Goal: Information Seeking & Learning: Compare options

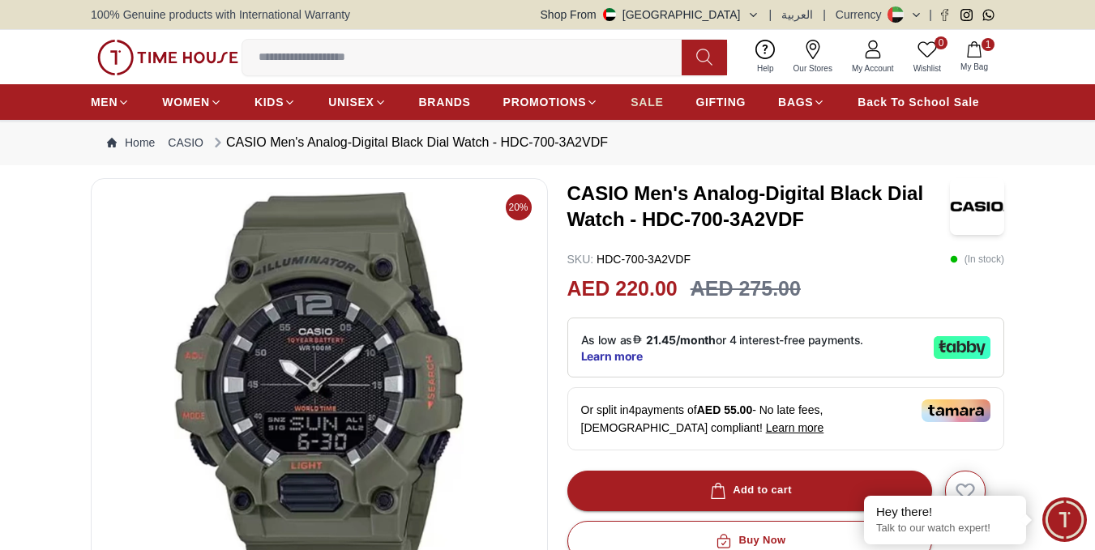
click at [657, 105] on span "SALE" at bounding box center [647, 102] width 32 height 16
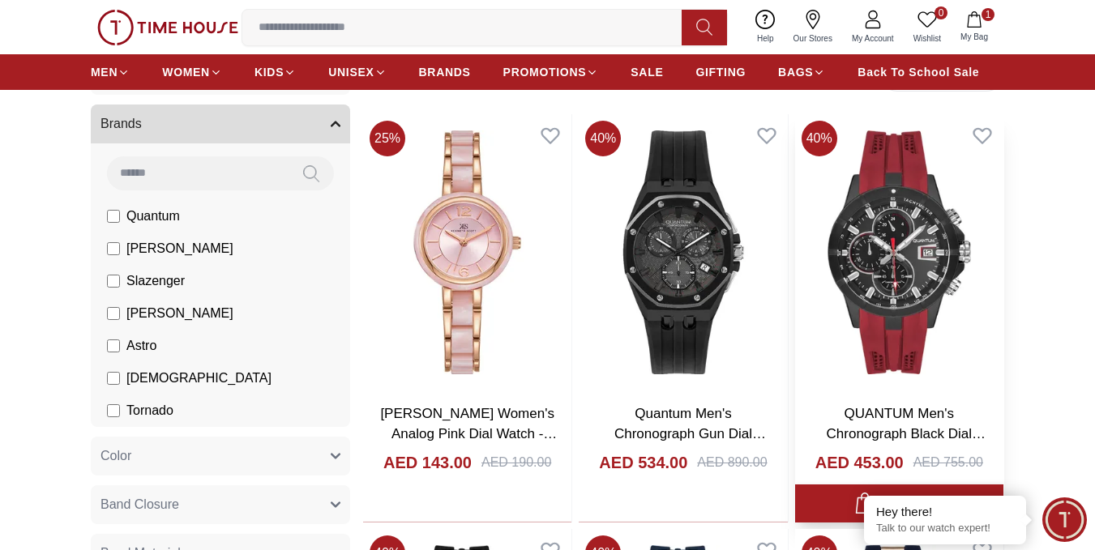
scroll to position [486, 0]
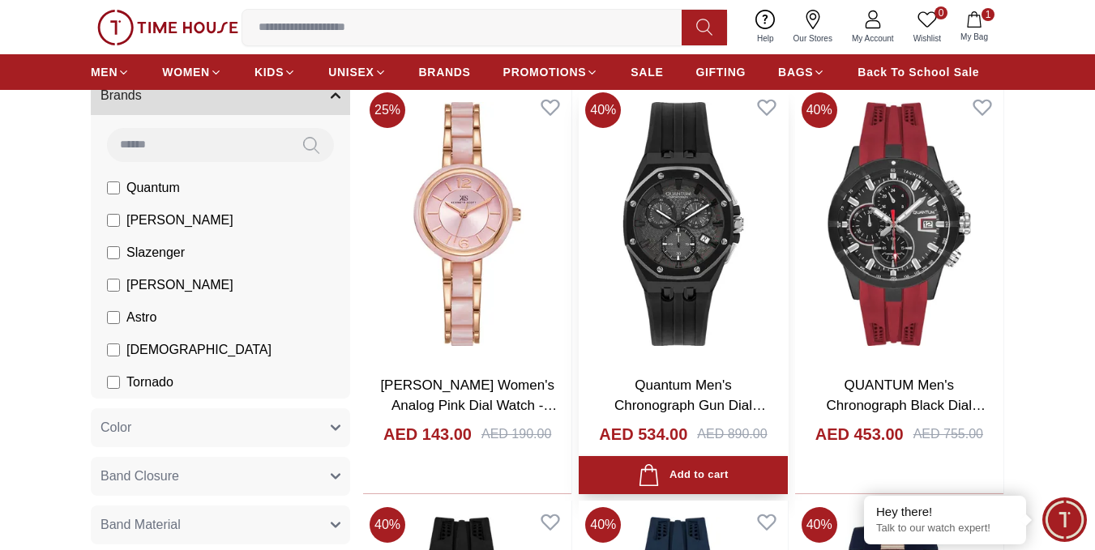
click at [704, 233] on img at bounding box center [683, 224] width 208 height 276
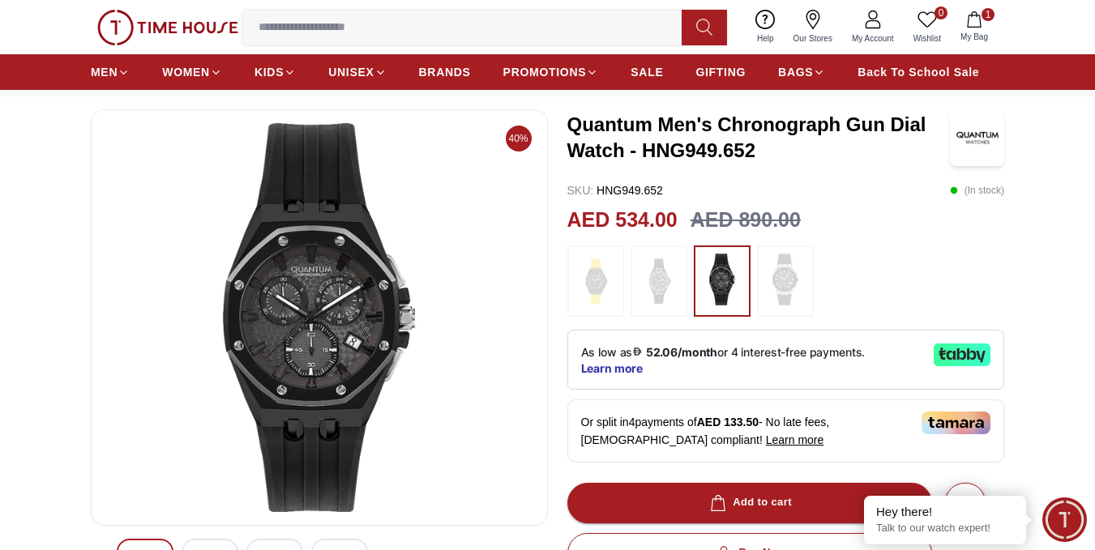
scroll to position [162, 0]
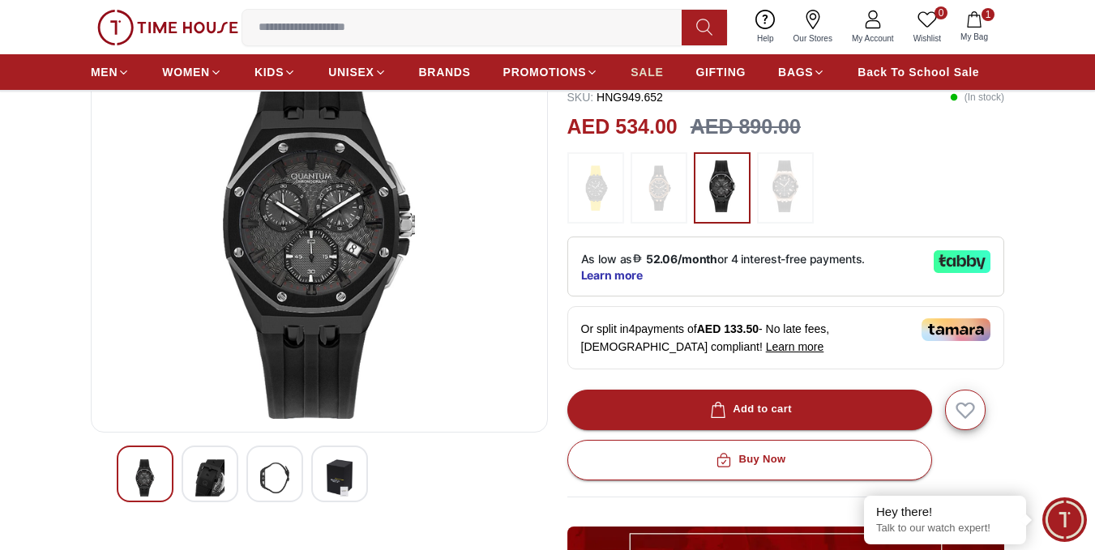
click at [660, 71] on span "SALE" at bounding box center [647, 72] width 32 height 16
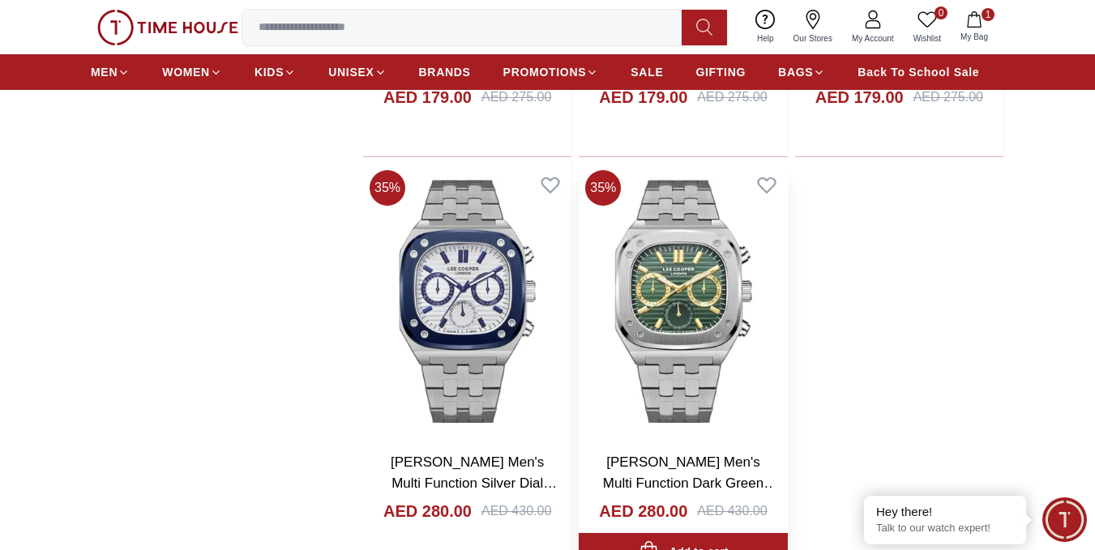
scroll to position [2918, 0]
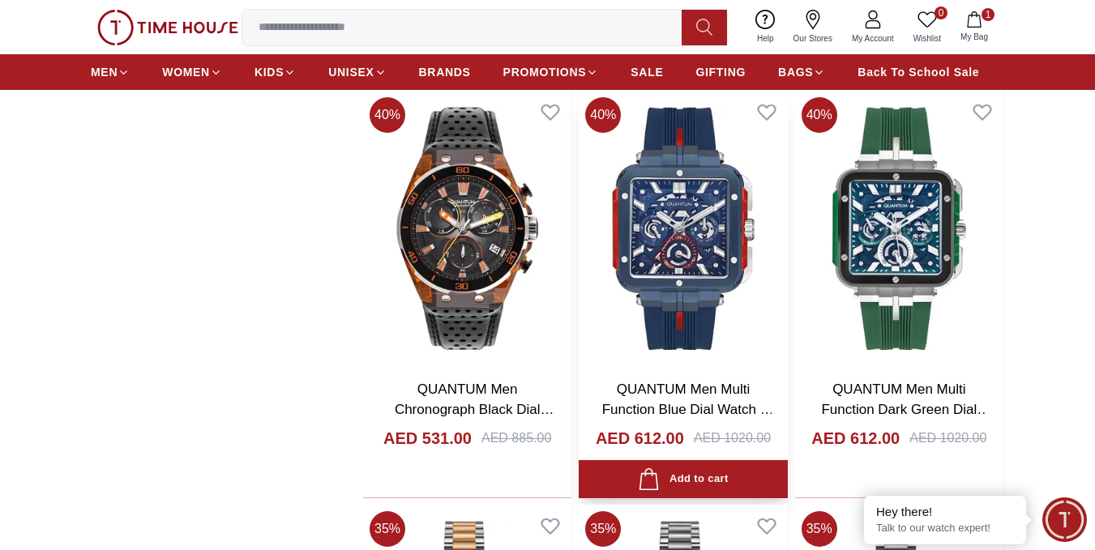
scroll to position [7944, 0]
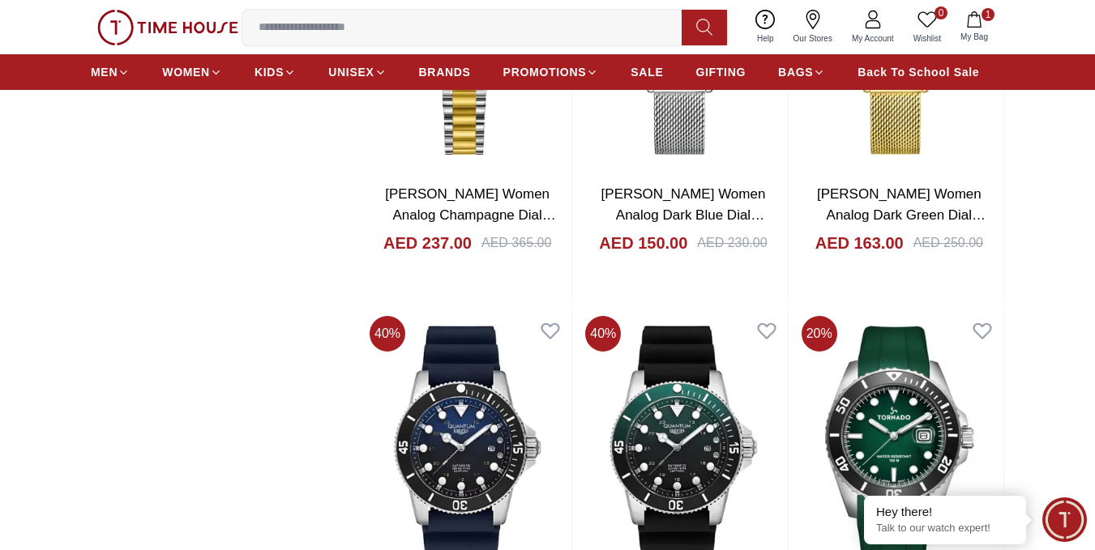
scroll to position [11867, 0]
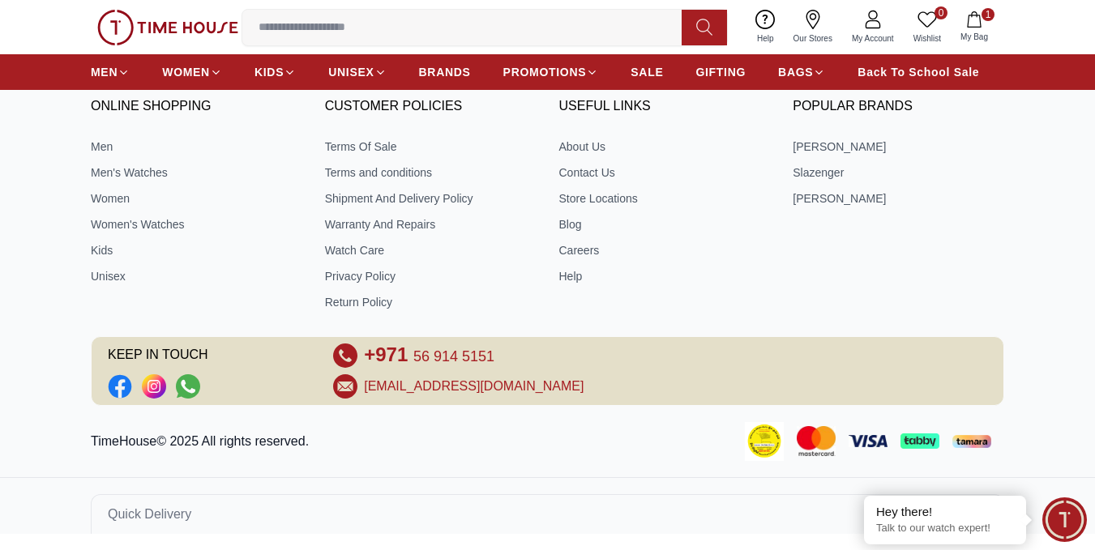
click at [969, 25] on icon "button" at bounding box center [974, 19] width 16 height 16
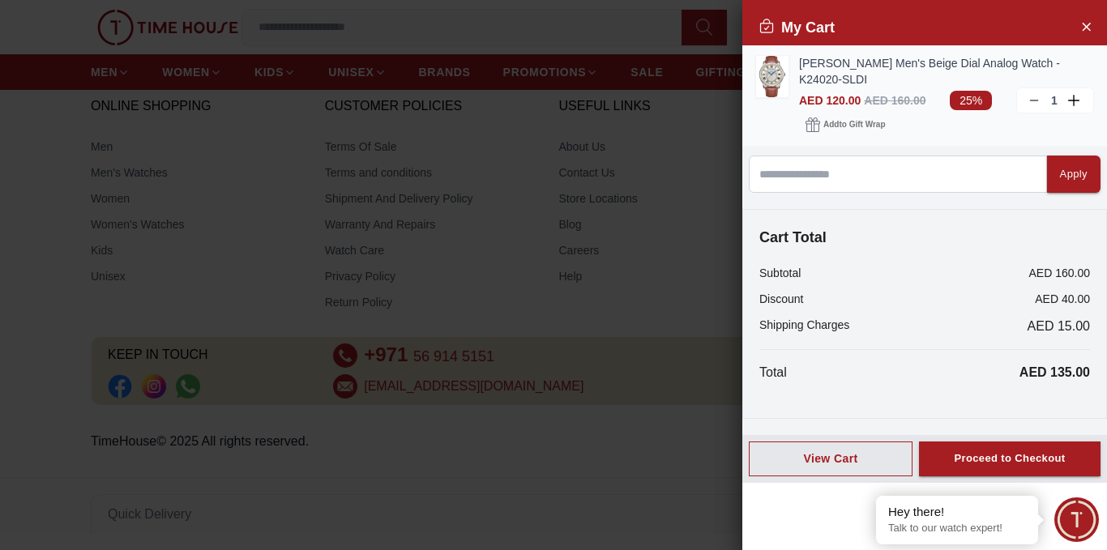
click at [1038, 103] on icon at bounding box center [1034, 100] width 13 height 13
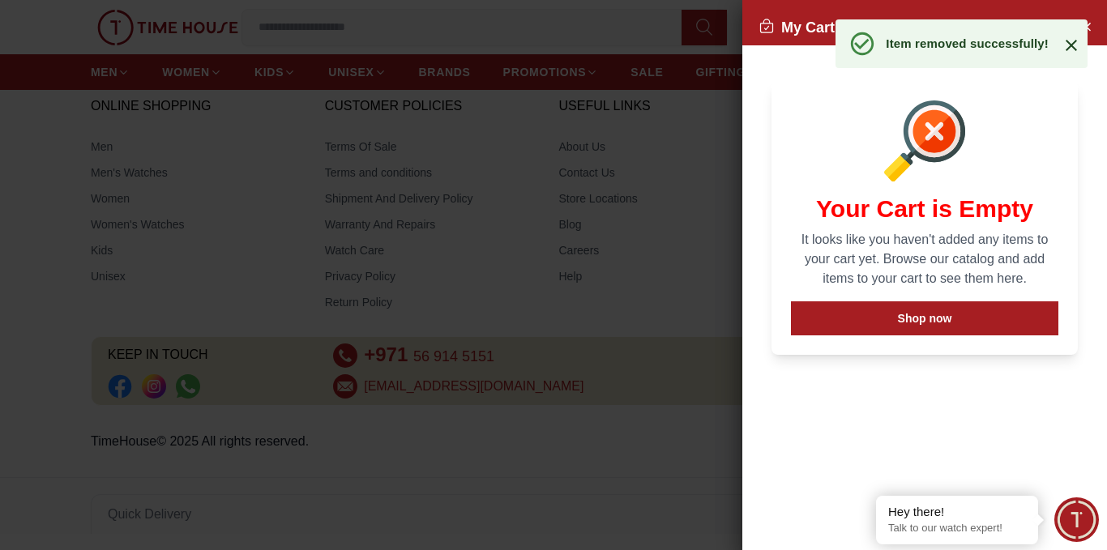
click at [704, 158] on div at bounding box center [553, 275] width 1107 height 550
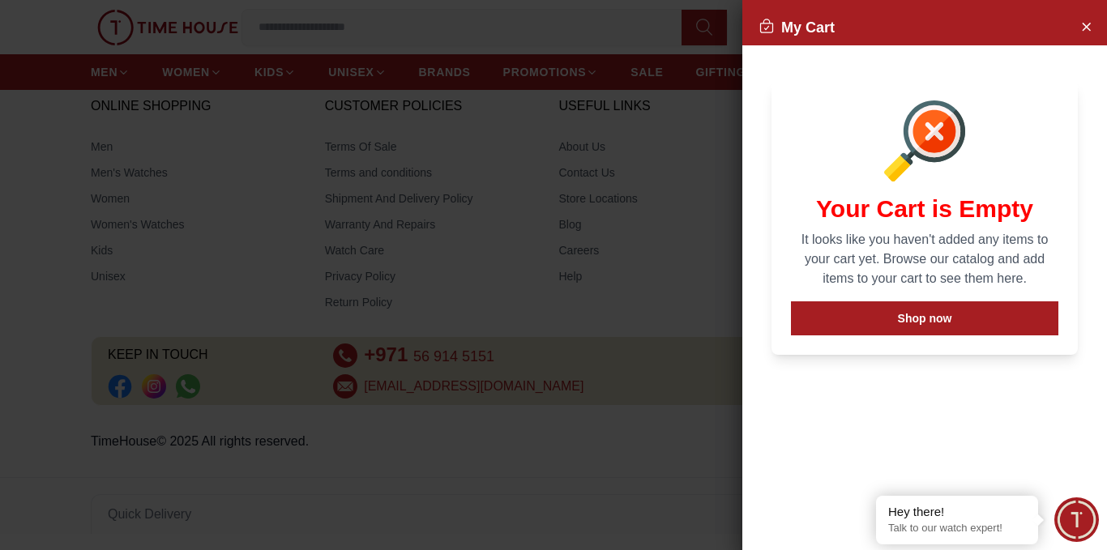
click at [674, 126] on div at bounding box center [553, 275] width 1107 height 550
click at [349, 73] on div at bounding box center [553, 275] width 1107 height 550
click at [1086, 19] on icon "Close Account" at bounding box center [1086, 26] width 13 height 20
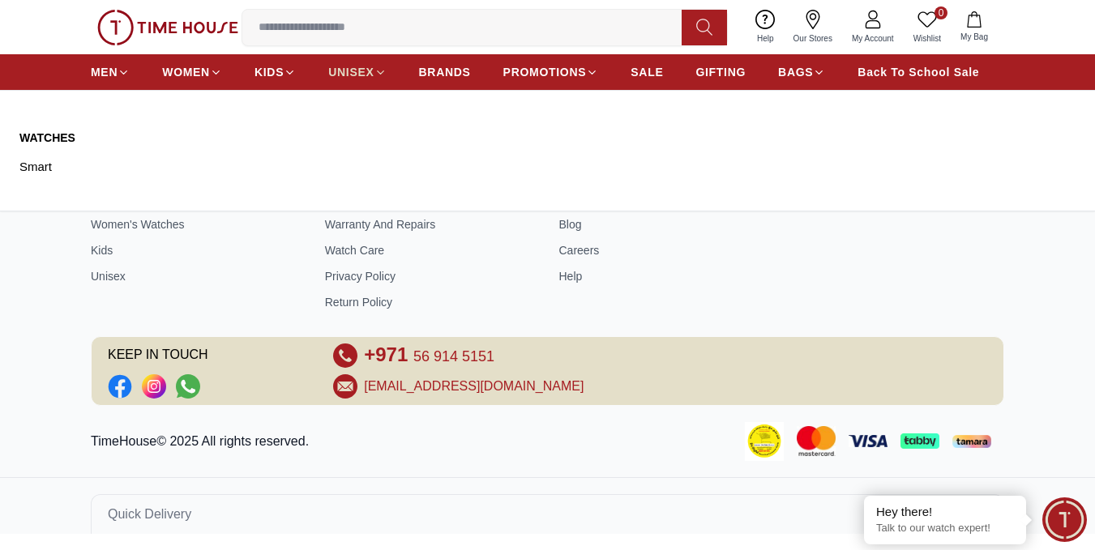
click at [362, 71] on span "UNISEX" at bounding box center [350, 72] width 45 height 16
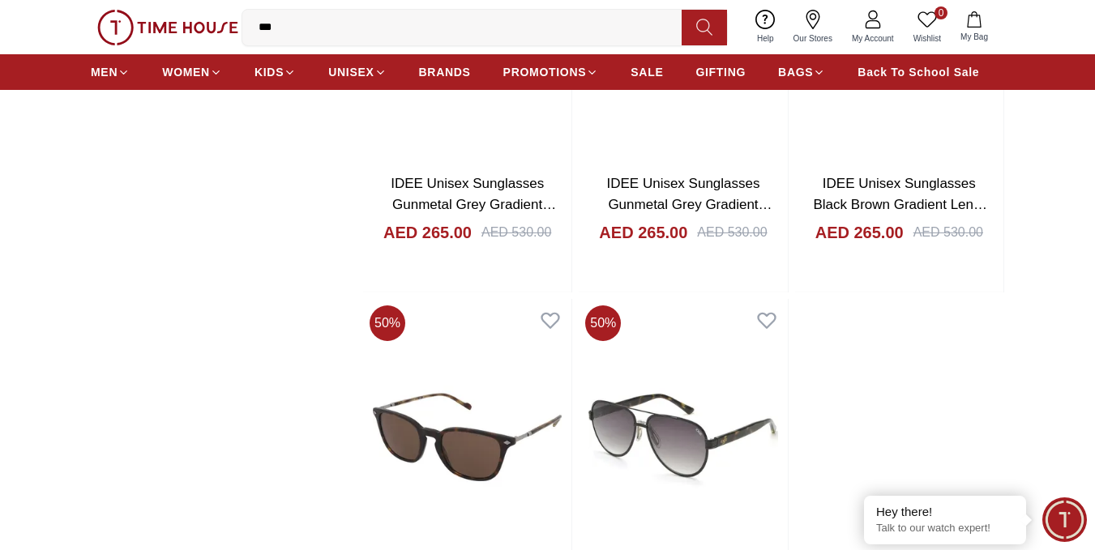
scroll to position [2432, 0]
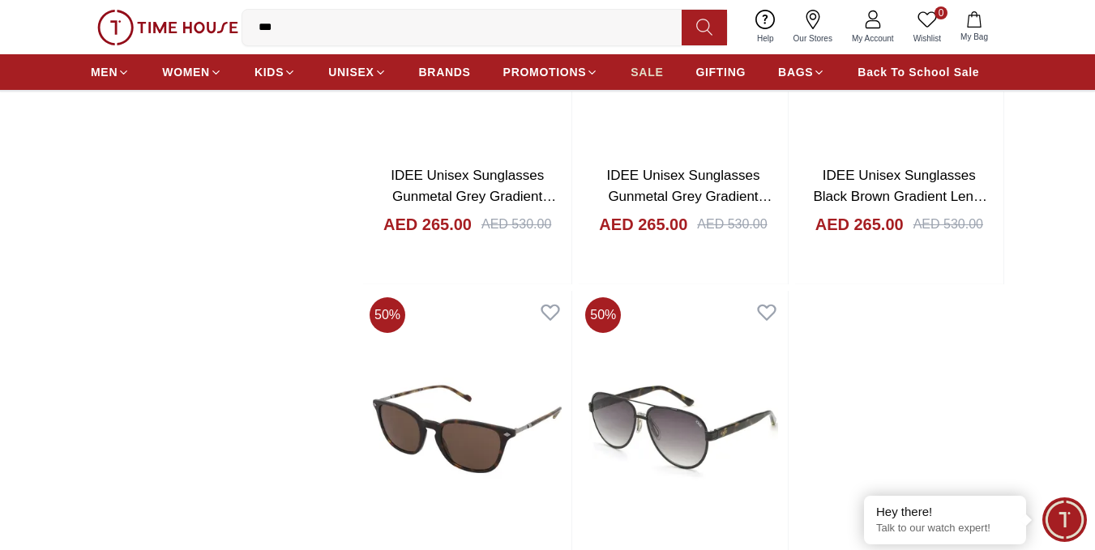
click at [662, 73] on span "SALE" at bounding box center [647, 72] width 32 height 16
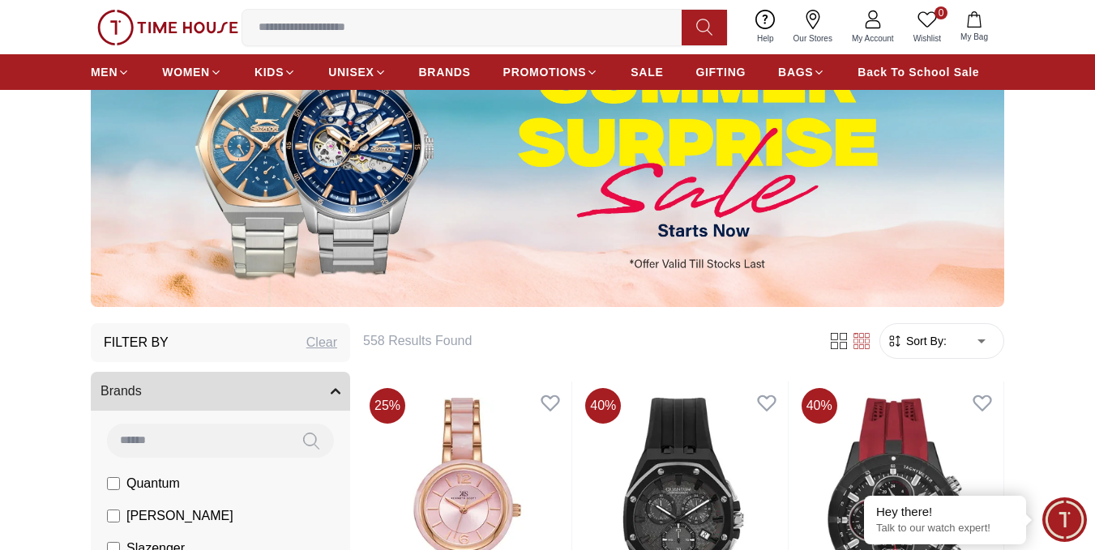
scroll to position [162, 0]
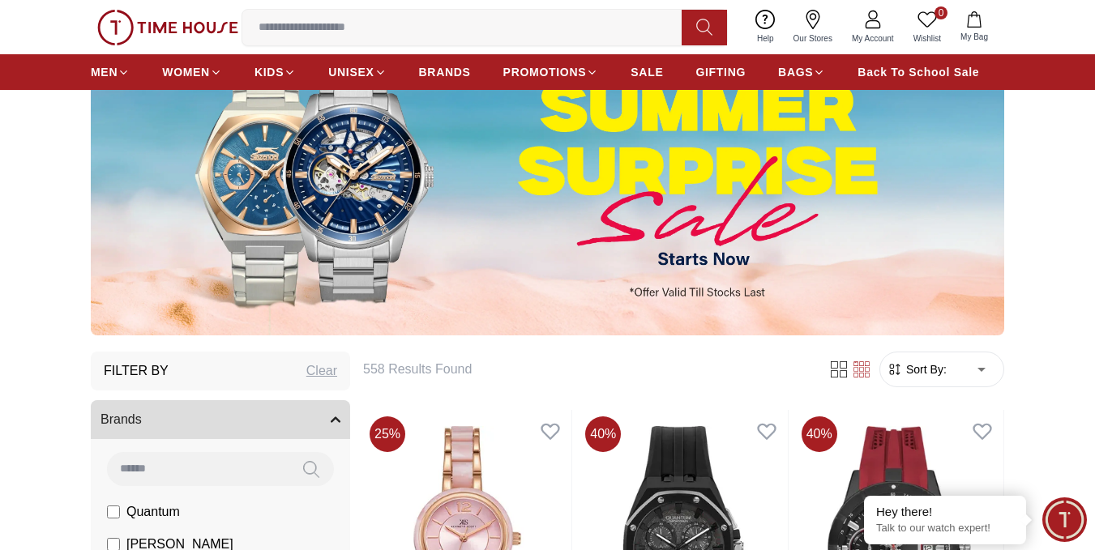
click at [700, 257] on img at bounding box center [548, 175] width 914 height 319
click at [372, 195] on img at bounding box center [548, 175] width 914 height 319
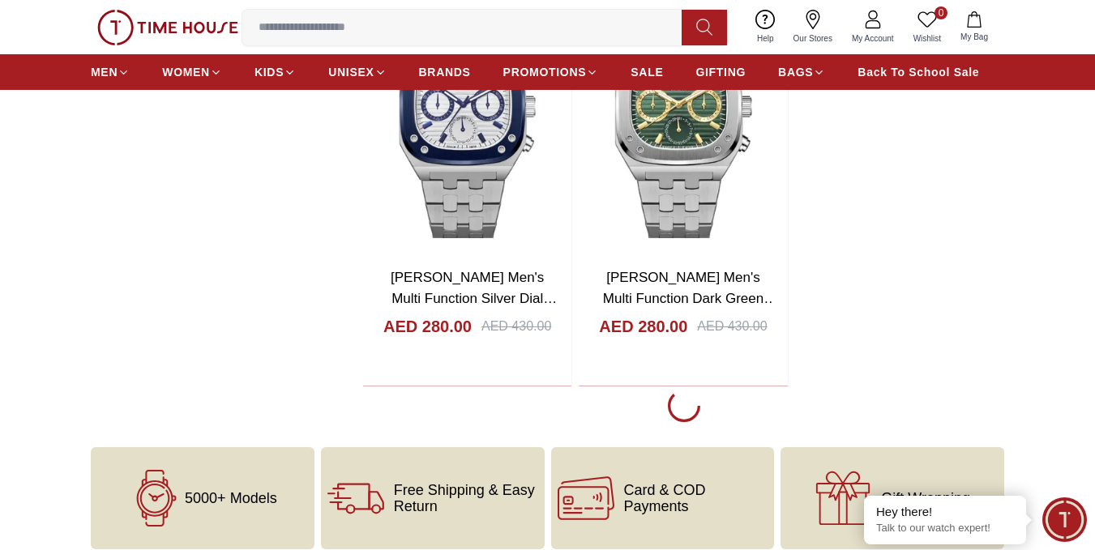
scroll to position [3486, 0]
